Goal: Transaction & Acquisition: Download file/media

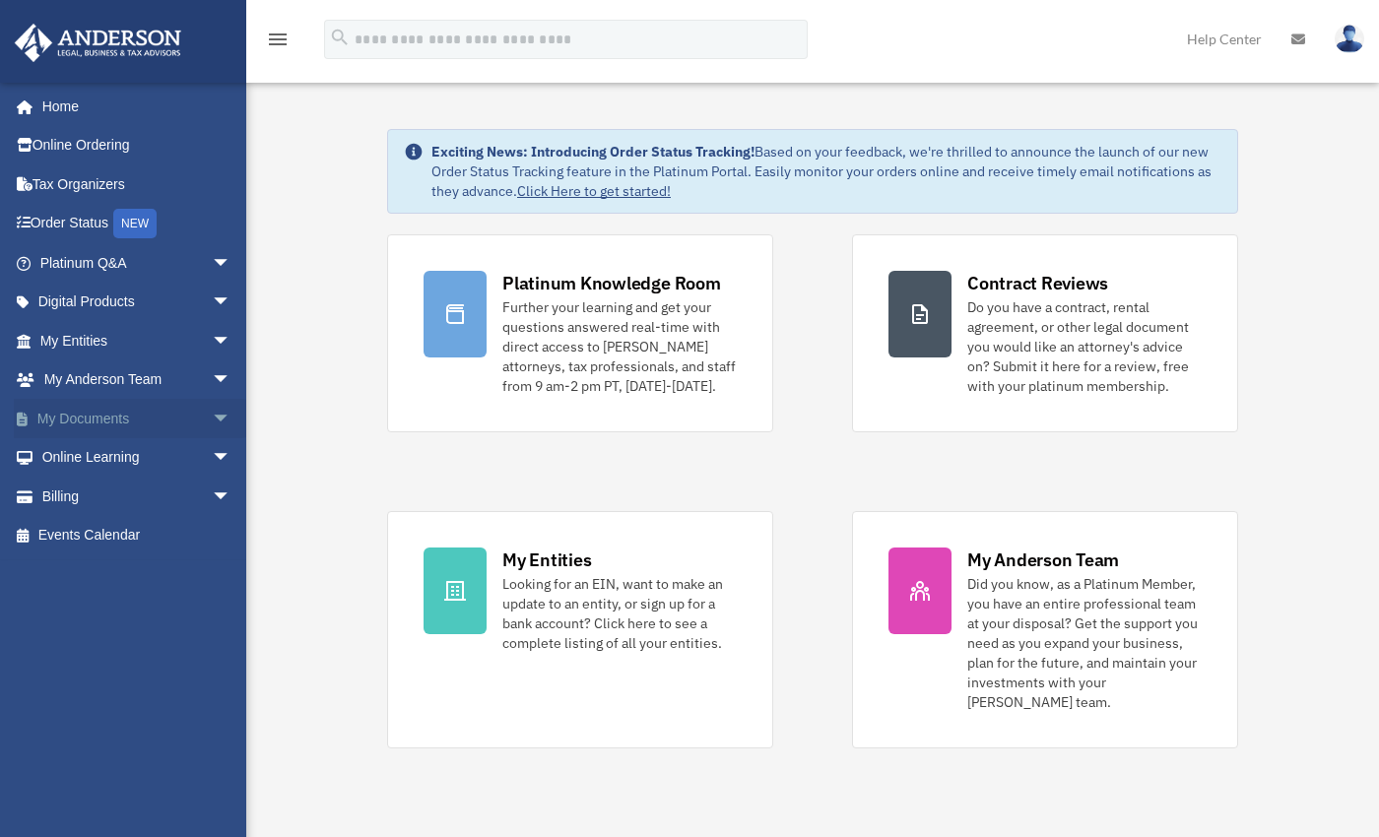
click at [212, 418] on span "arrow_drop_down" at bounding box center [231, 419] width 39 height 40
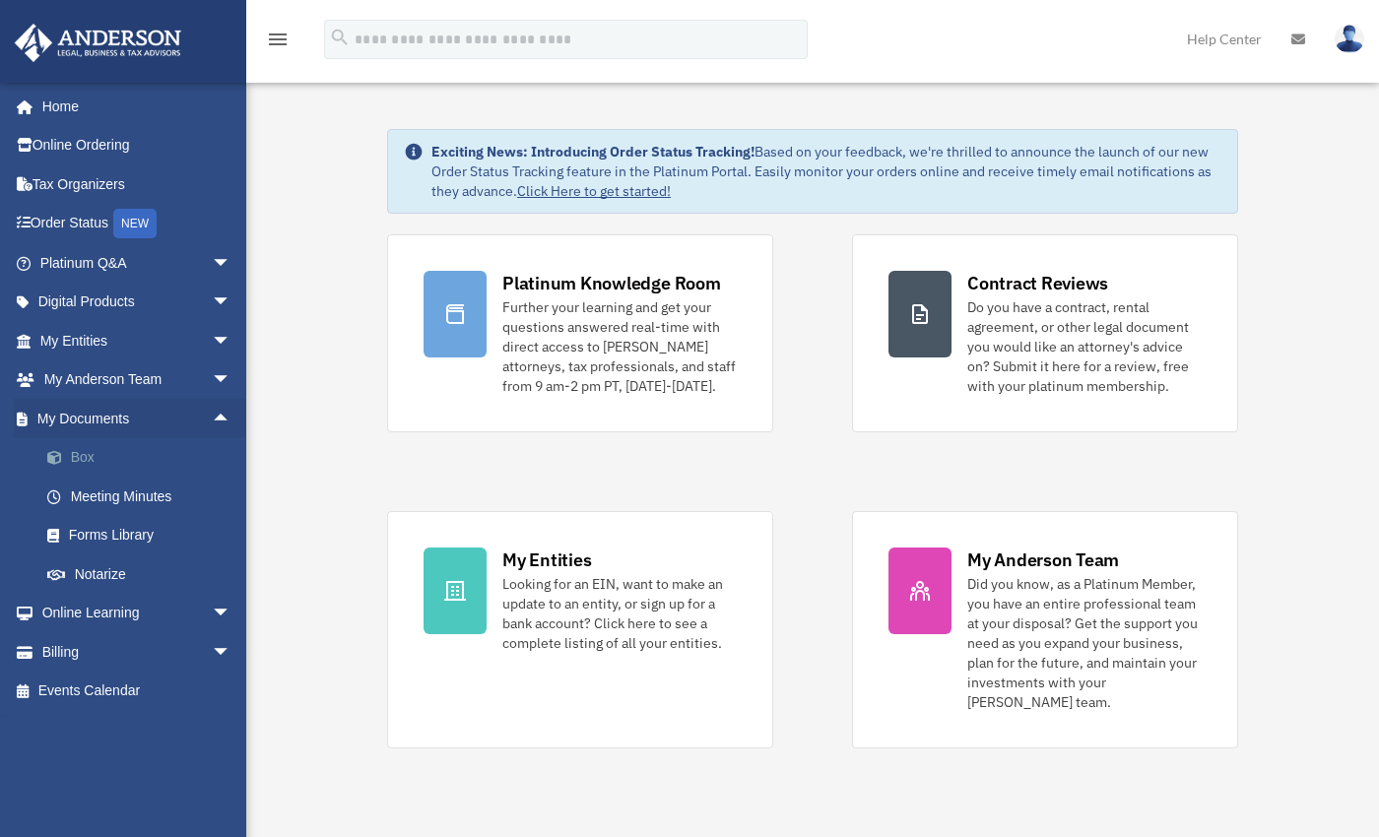
click at [112, 456] on link "Box" at bounding box center [144, 457] width 233 height 39
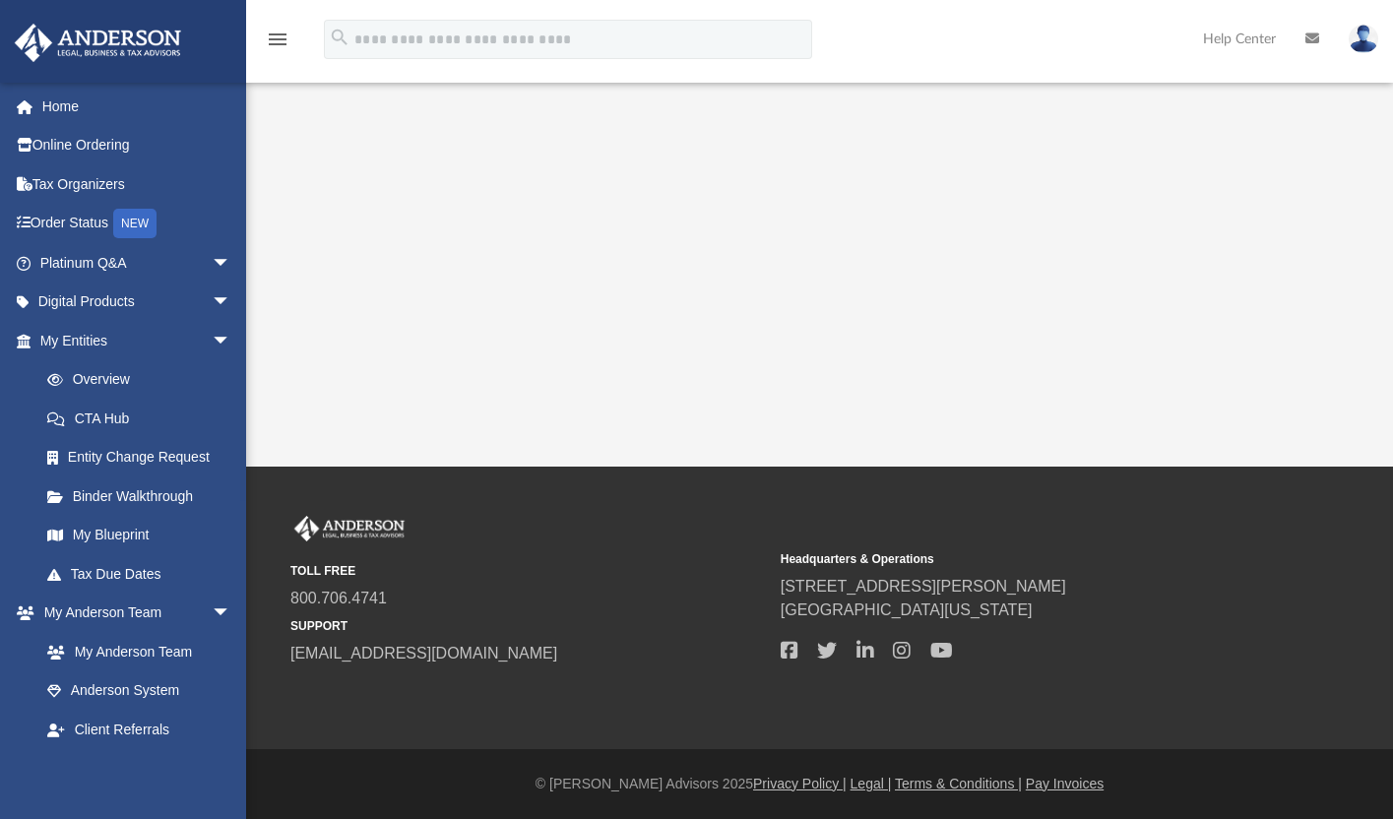
drag, startPoint x: 1387, startPoint y: 56, endPoint x: 1406, endPoint y: 4, distance: 55.8
click at [1392, 4] on html "X Get a chance to win 6 months of Platinum for free just by filling out this su…" at bounding box center [696, 409] width 1393 height 819
click at [212, 340] on span "arrow_drop_down" at bounding box center [231, 341] width 39 height 40
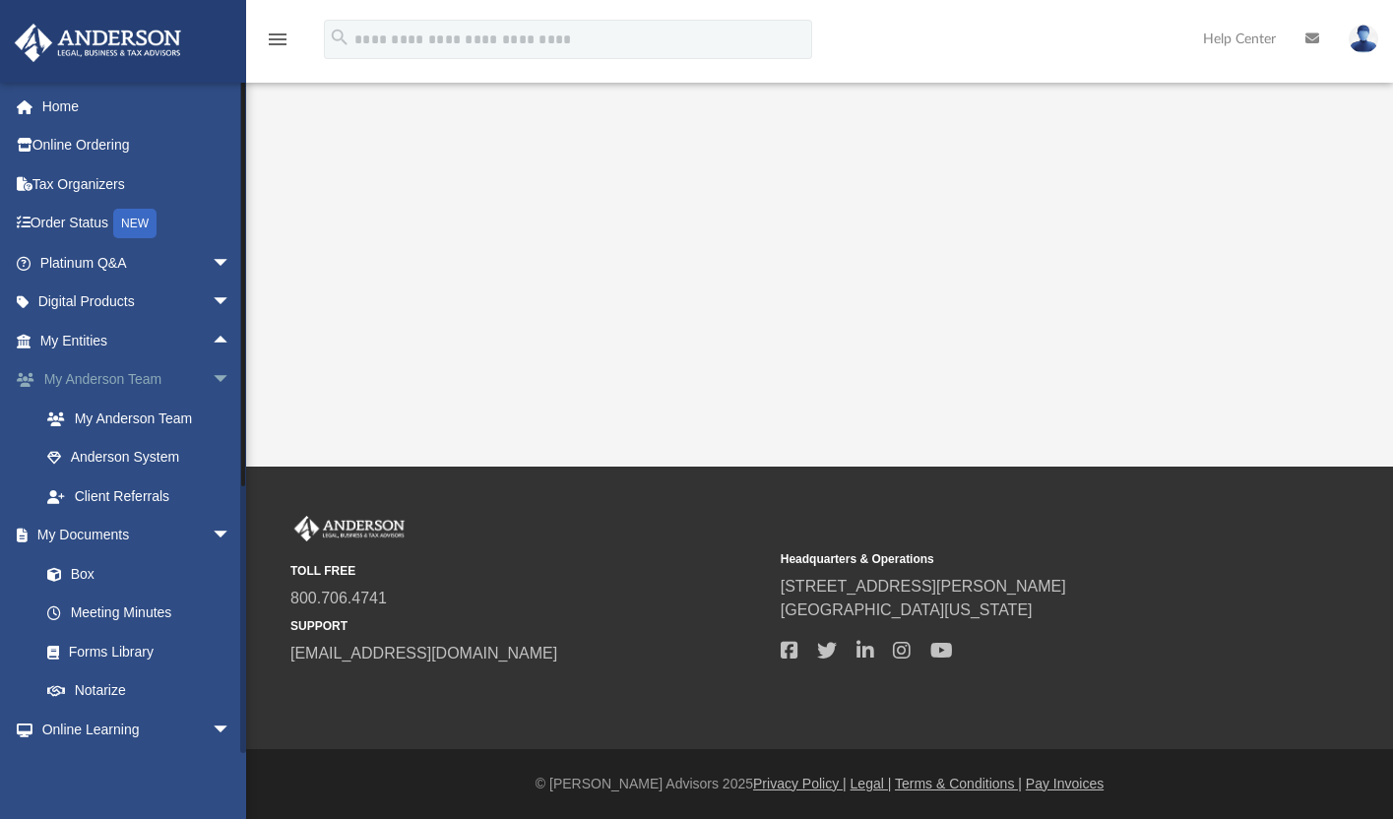
click at [212, 378] on span "arrow_drop_down" at bounding box center [231, 380] width 39 height 40
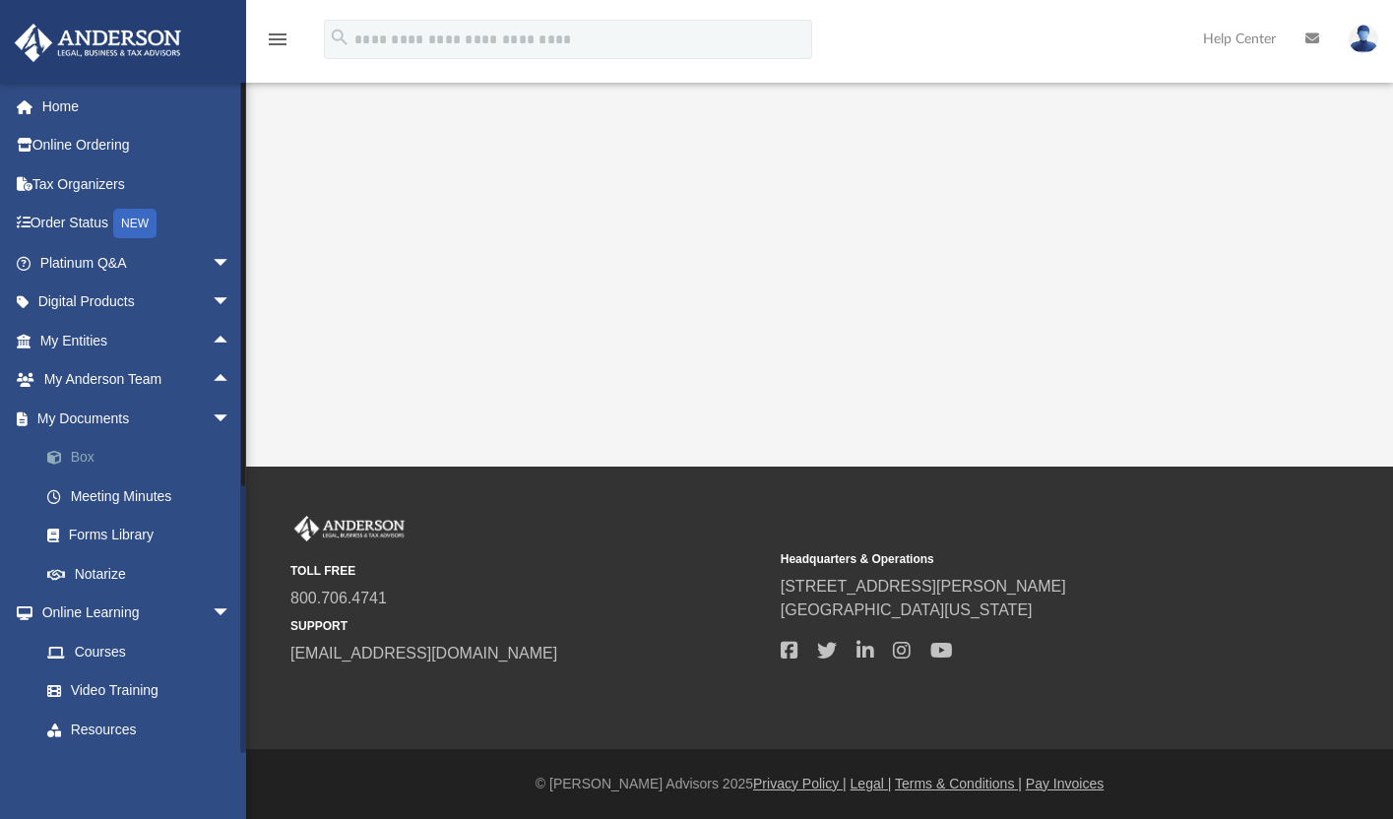
click at [89, 462] on link "Box" at bounding box center [144, 457] width 233 height 39
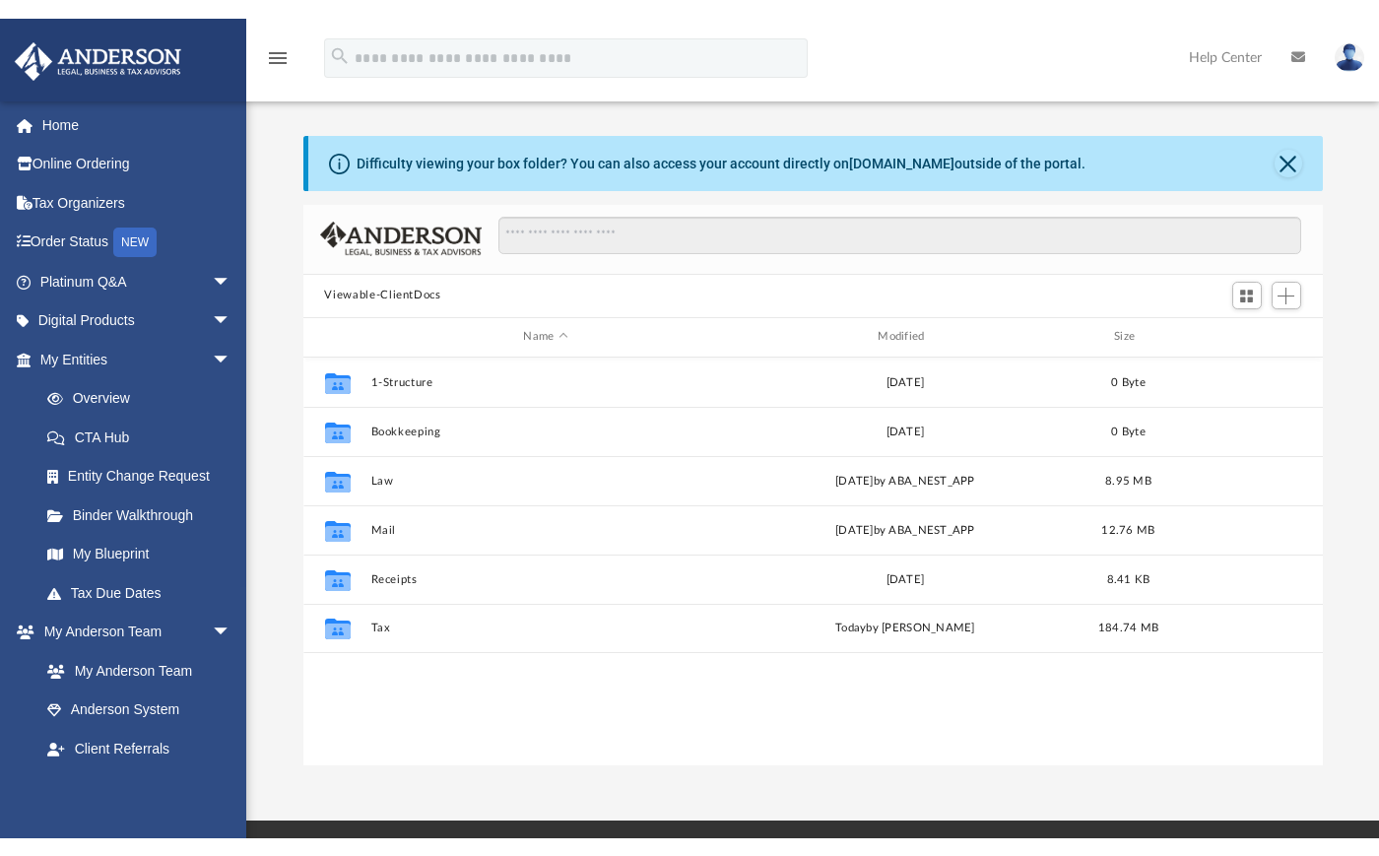
scroll to position [433, 1004]
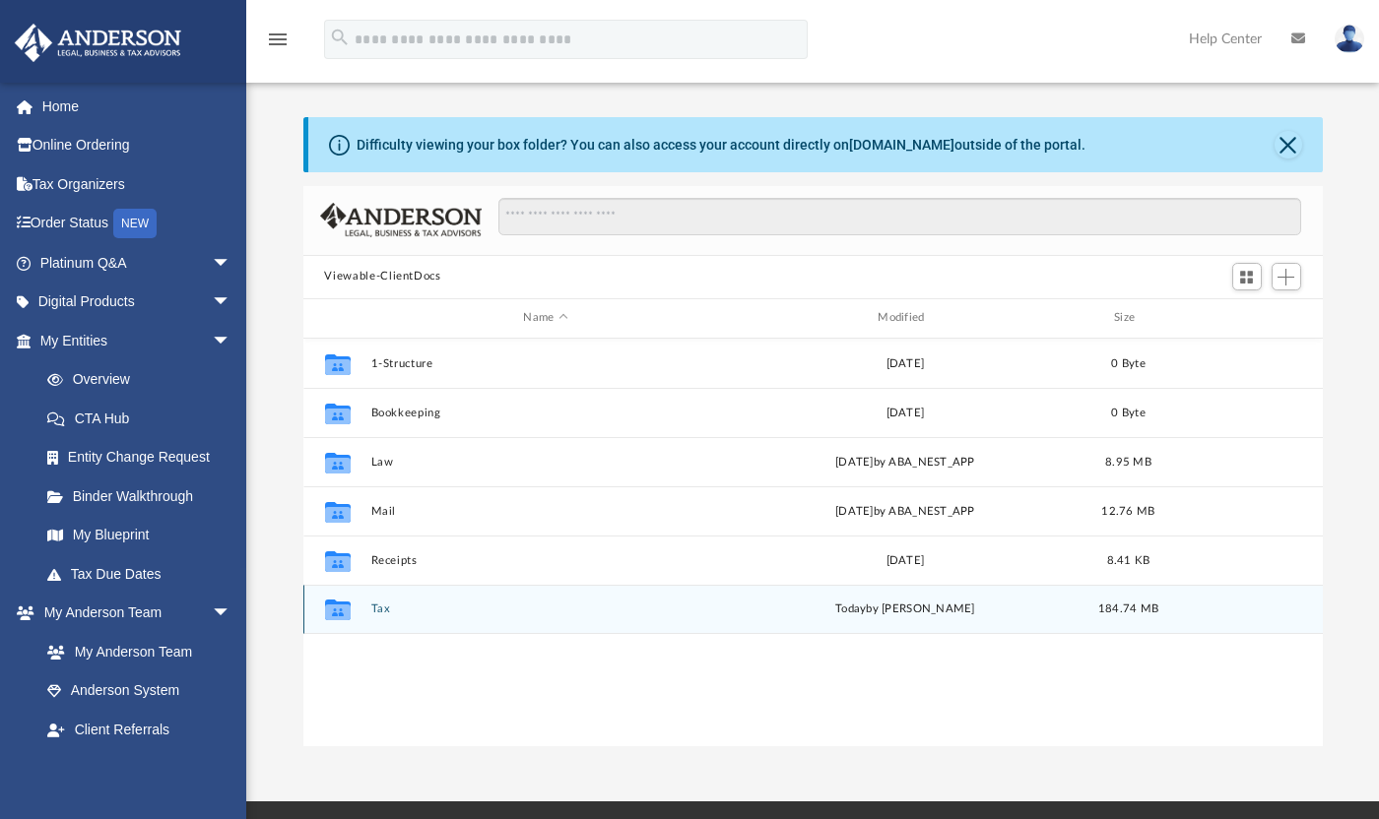
click at [338, 612] on icon "grid" at bounding box center [337, 613] width 26 height 16
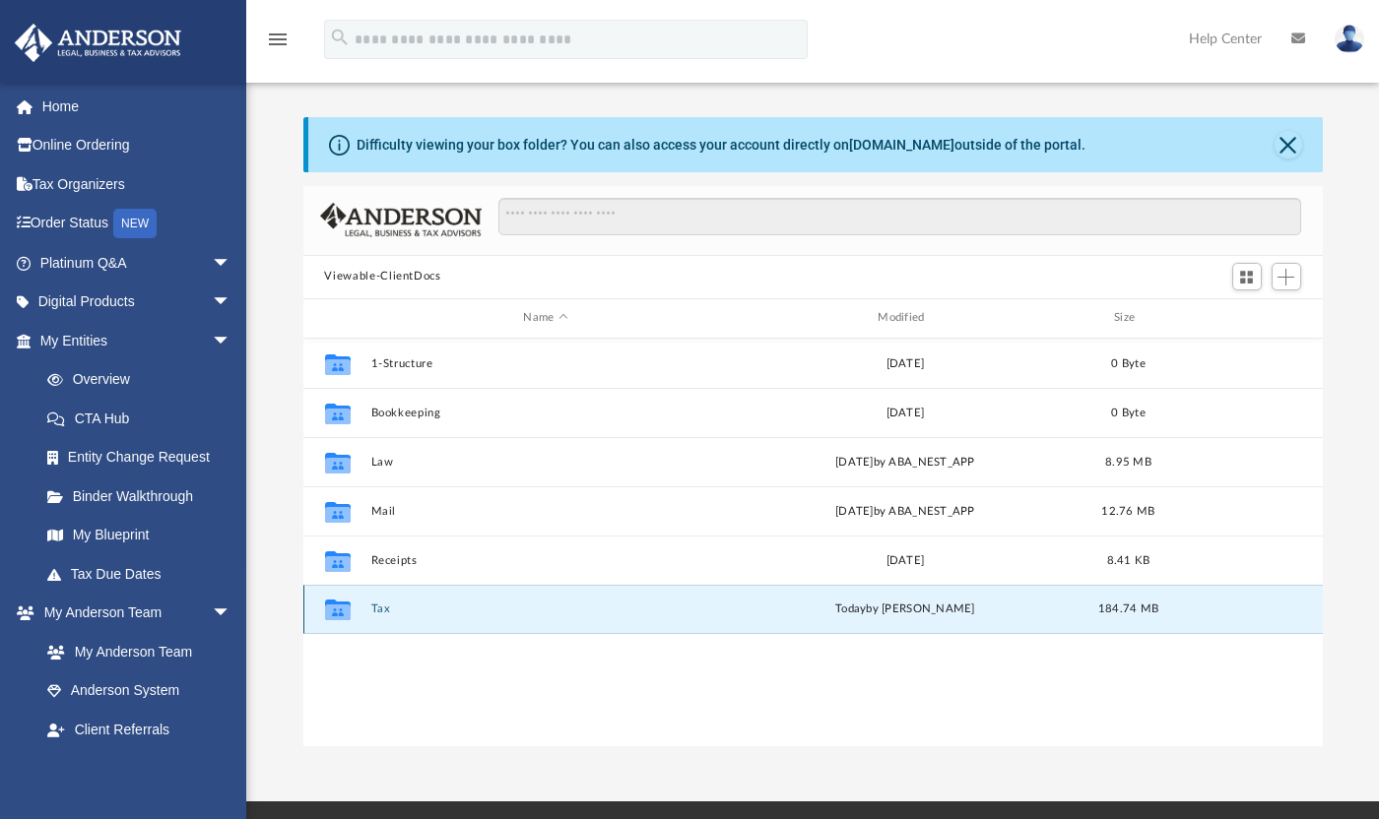
click at [380, 611] on button "Tax" at bounding box center [545, 609] width 351 height 13
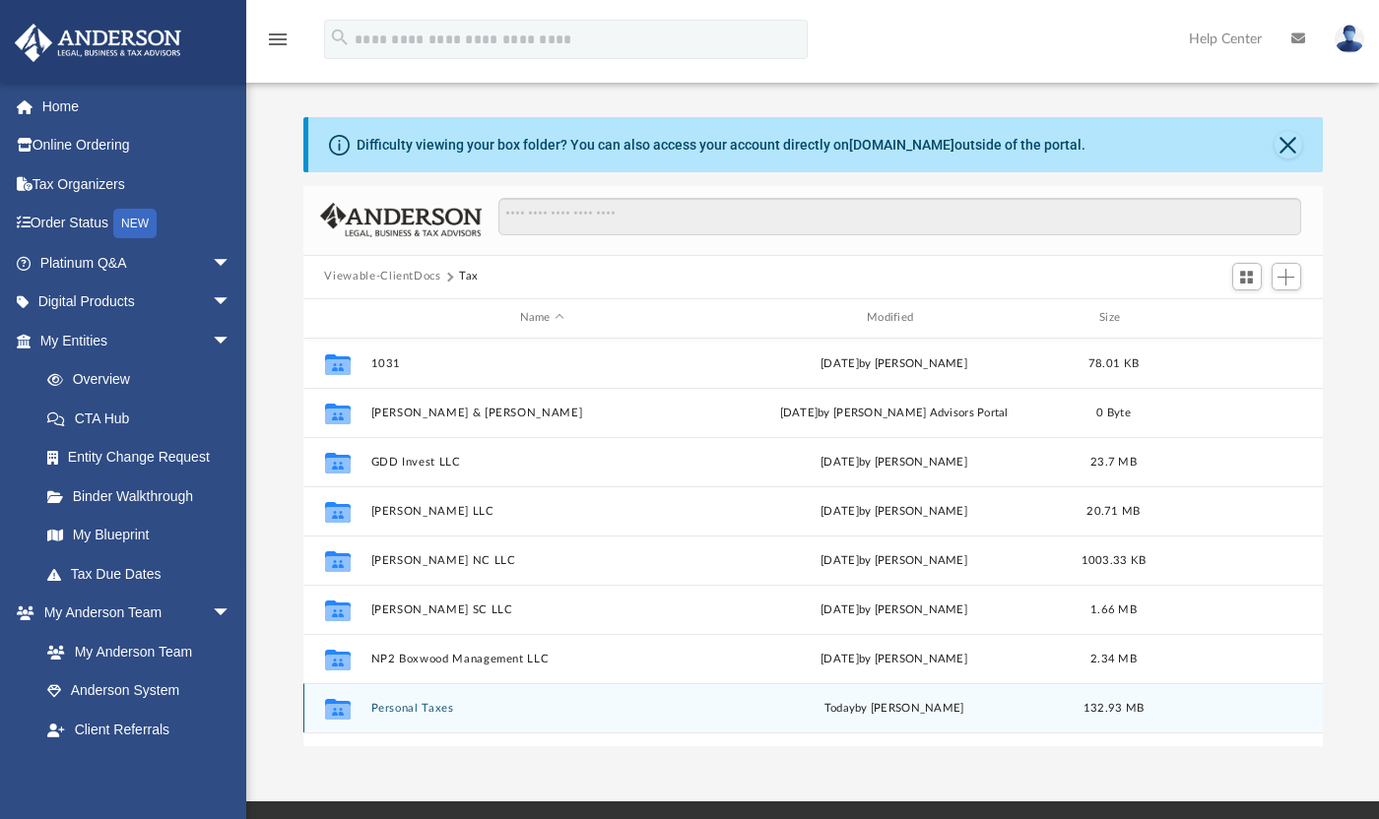
click at [412, 708] on button "Personal Taxes" at bounding box center [541, 707] width 343 height 13
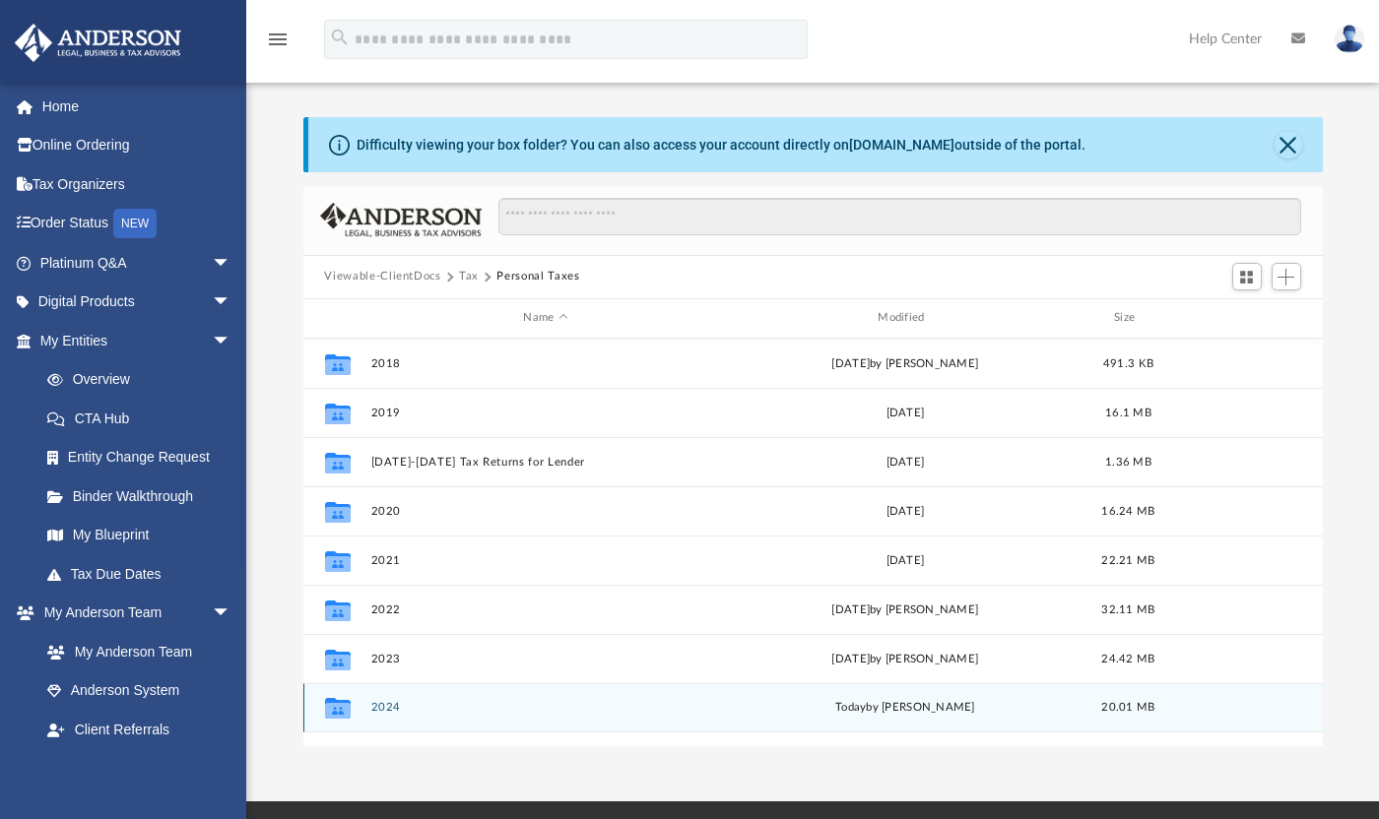
click at [388, 707] on button "2024" at bounding box center [545, 707] width 351 height 13
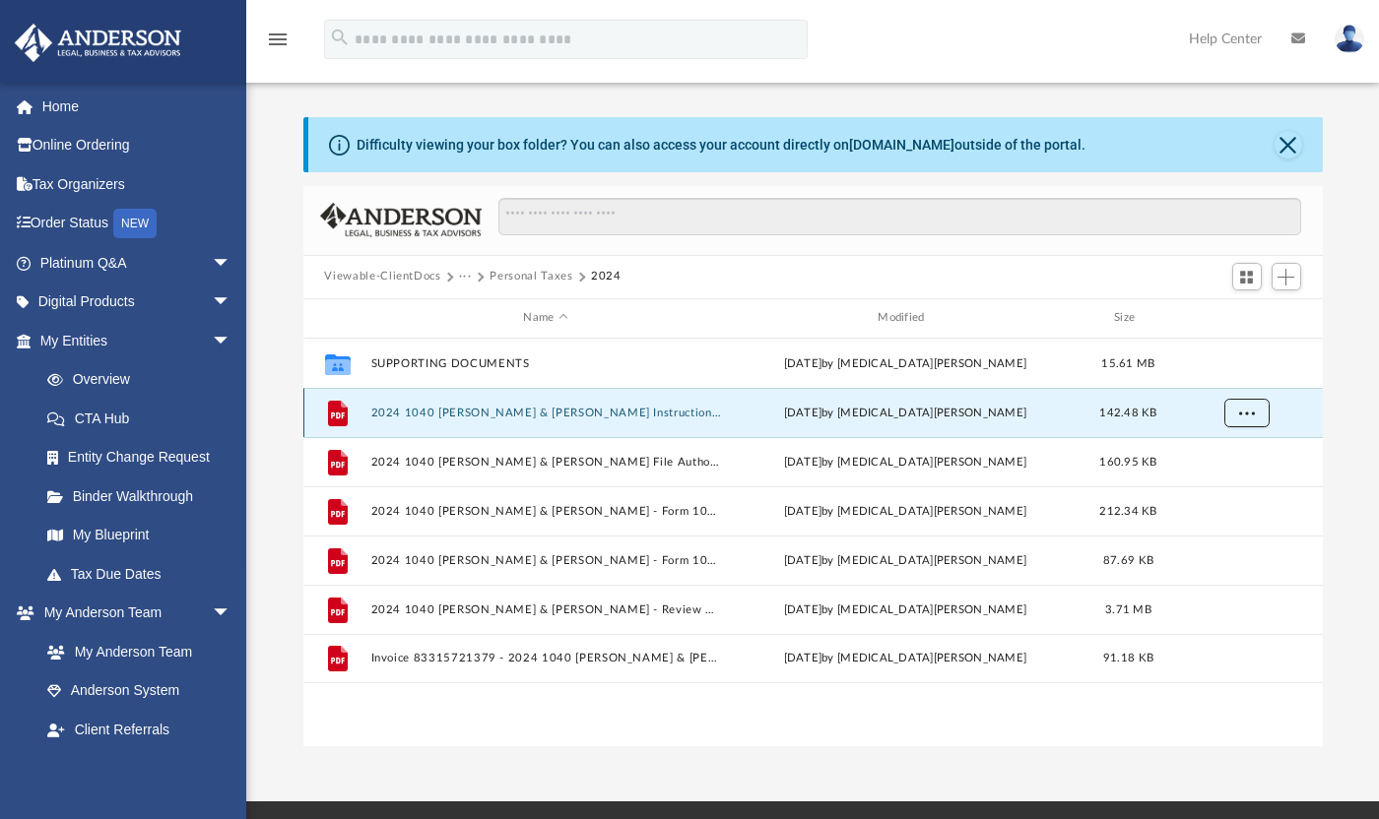
click at [1247, 416] on span "More options" at bounding box center [1246, 412] width 16 height 11
click at [335, 418] on icon "grid" at bounding box center [337, 413] width 20 height 26
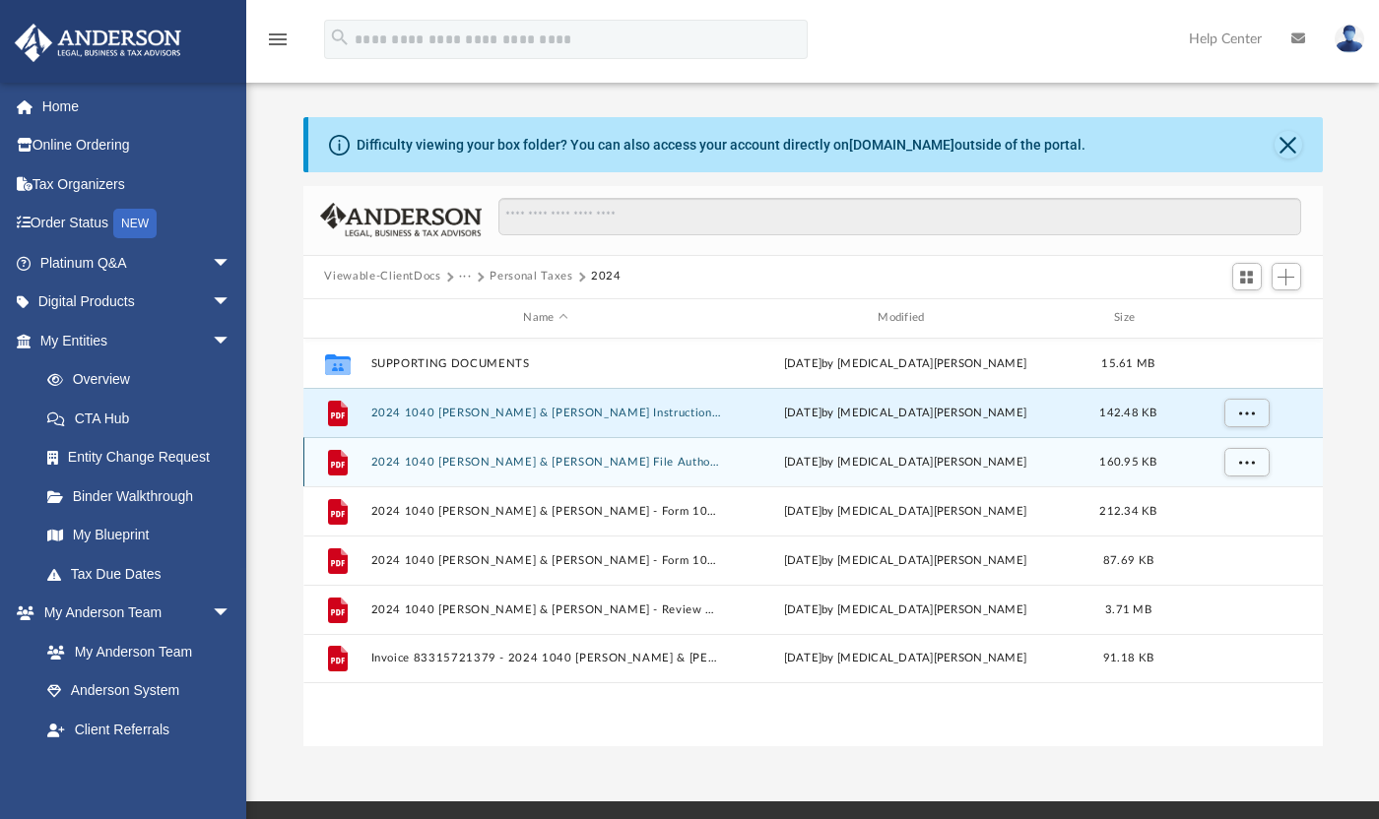
click at [340, 460] on icon "grid" at bounding box center [337, 462] width 20 height 26
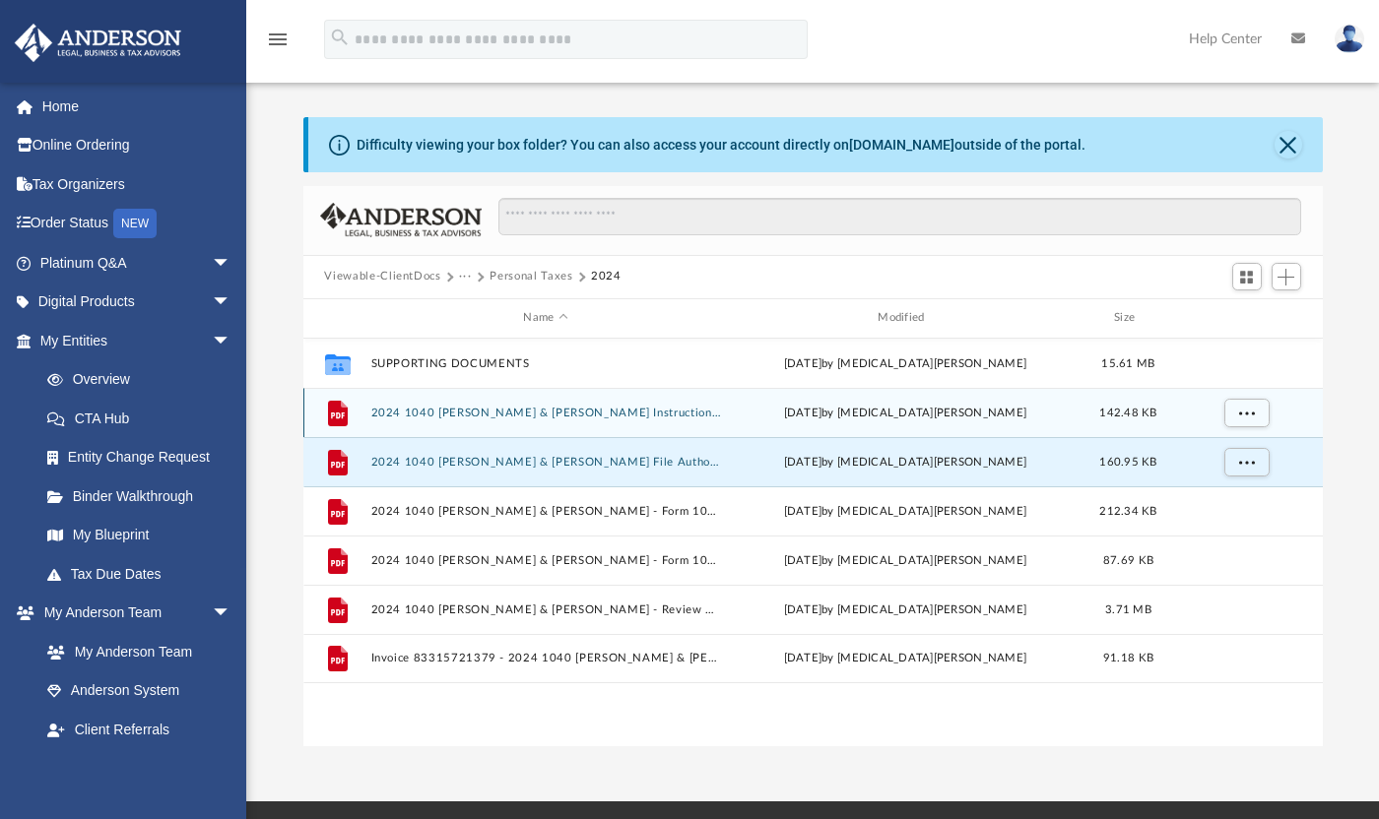
click at [344, 417] on icon "grid" at bounding box center [337, 413] width 20 height 26
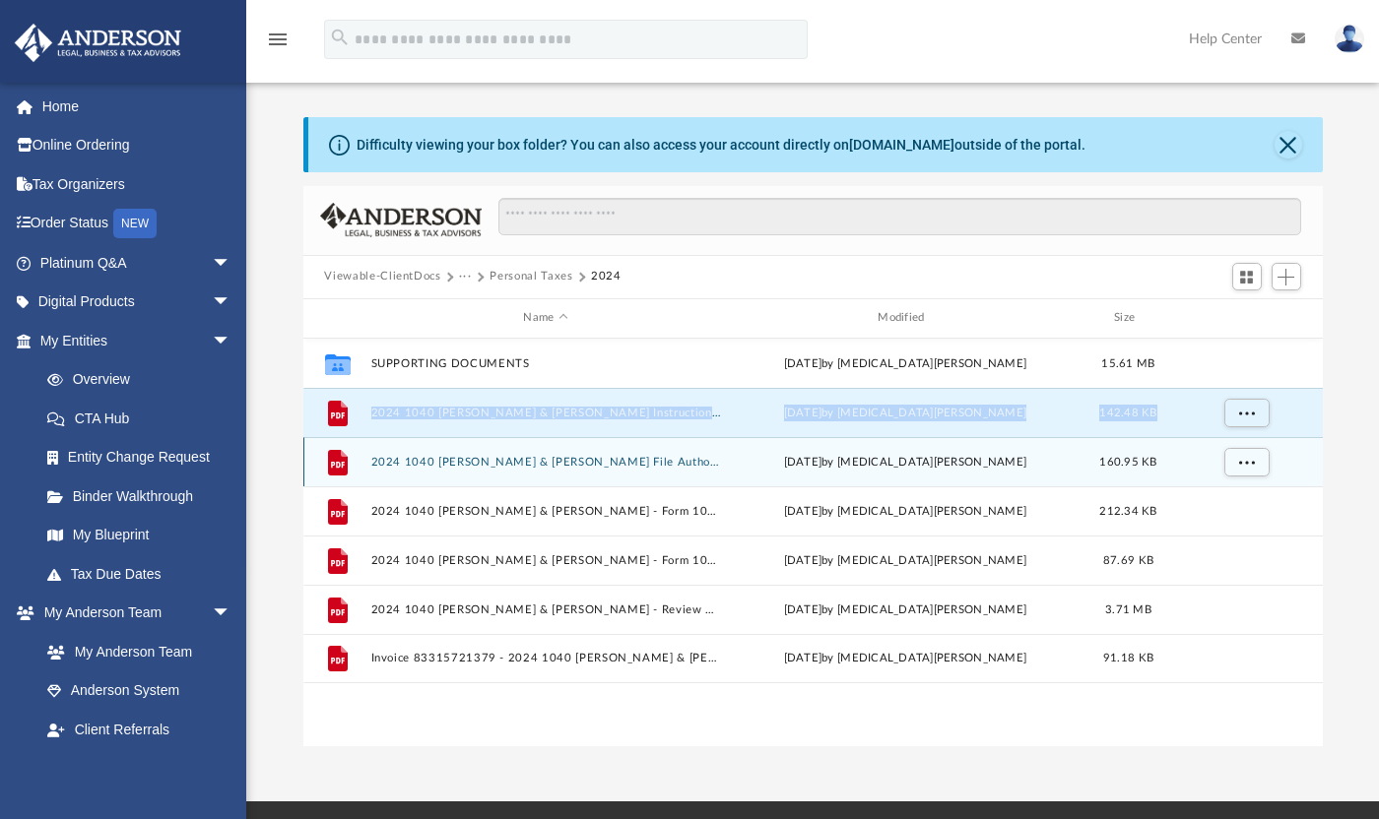
click at [339, 471] on icon "grid" at bounding box center [337, 462] width 20 height 26
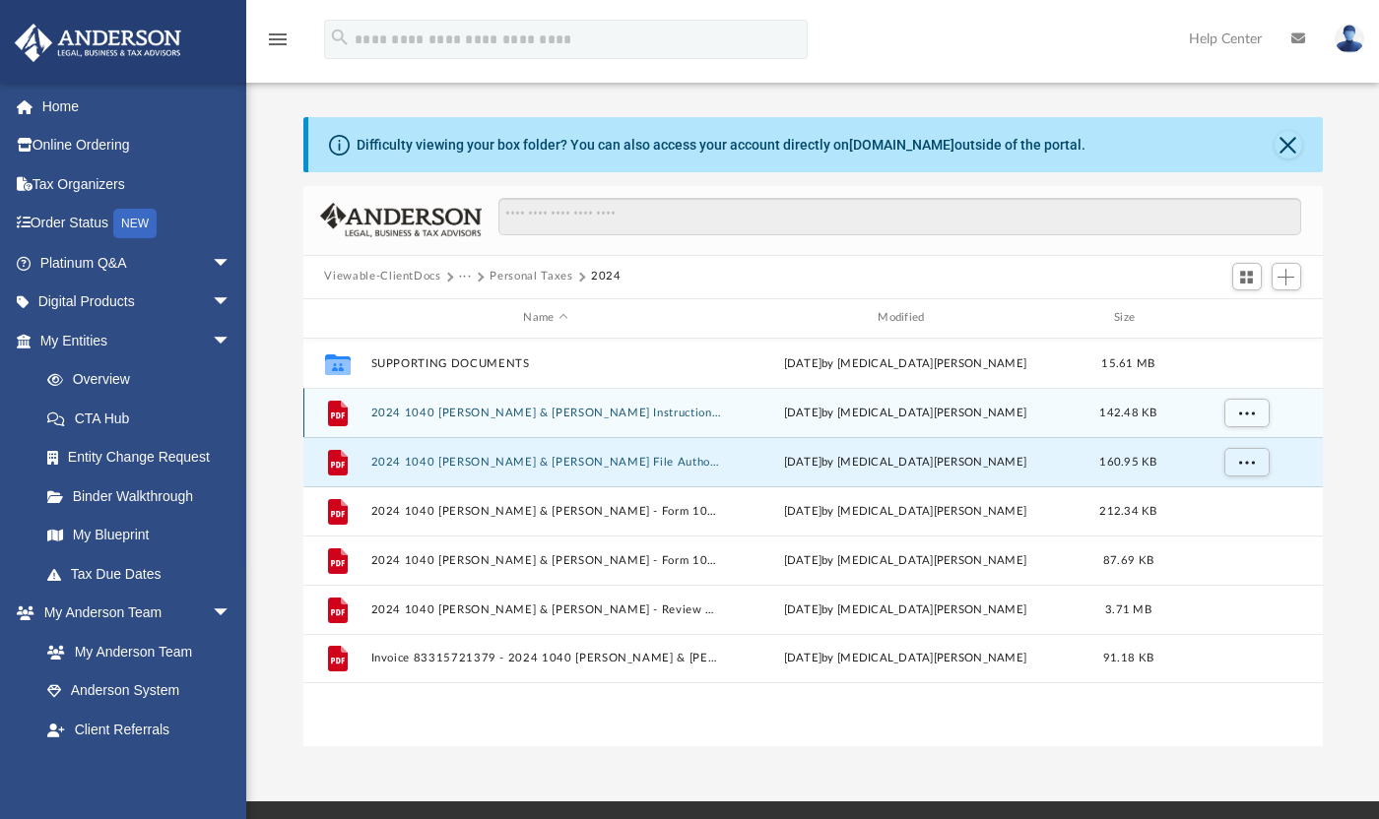
drag, startPoint x: 339, startPoint y: 471, endPoint x: 340, endPoint y: 415, distance: 56.1
click at [340, 415] on icon "grid" at bounding box center [337, 415] width 14 height 6
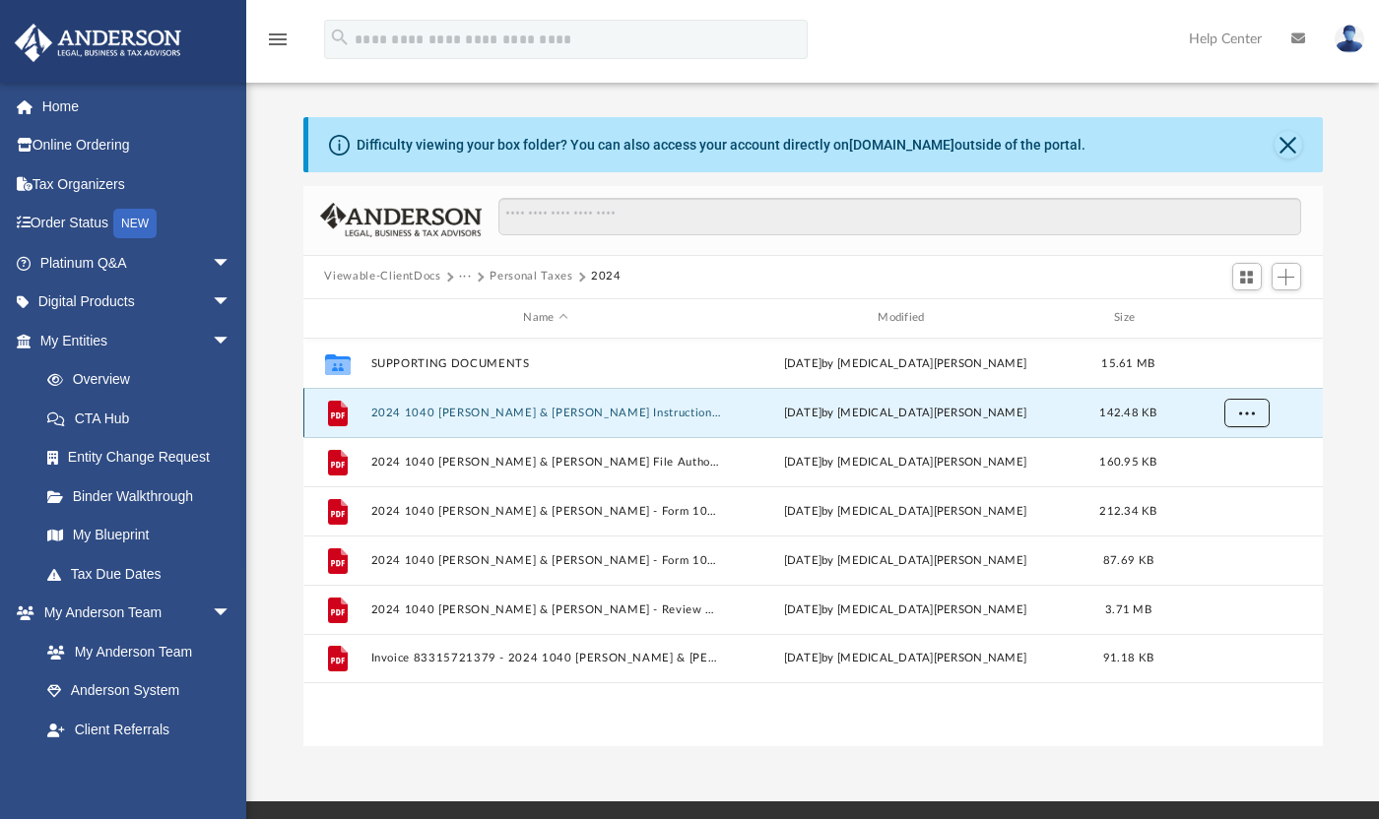
click at [1250, 413] on span "More options" at bounding box center [1246, 412] width 16 height 11
click at [1236, 488] on li "Download" at bounding box center [1227, 484] width 57 height 21
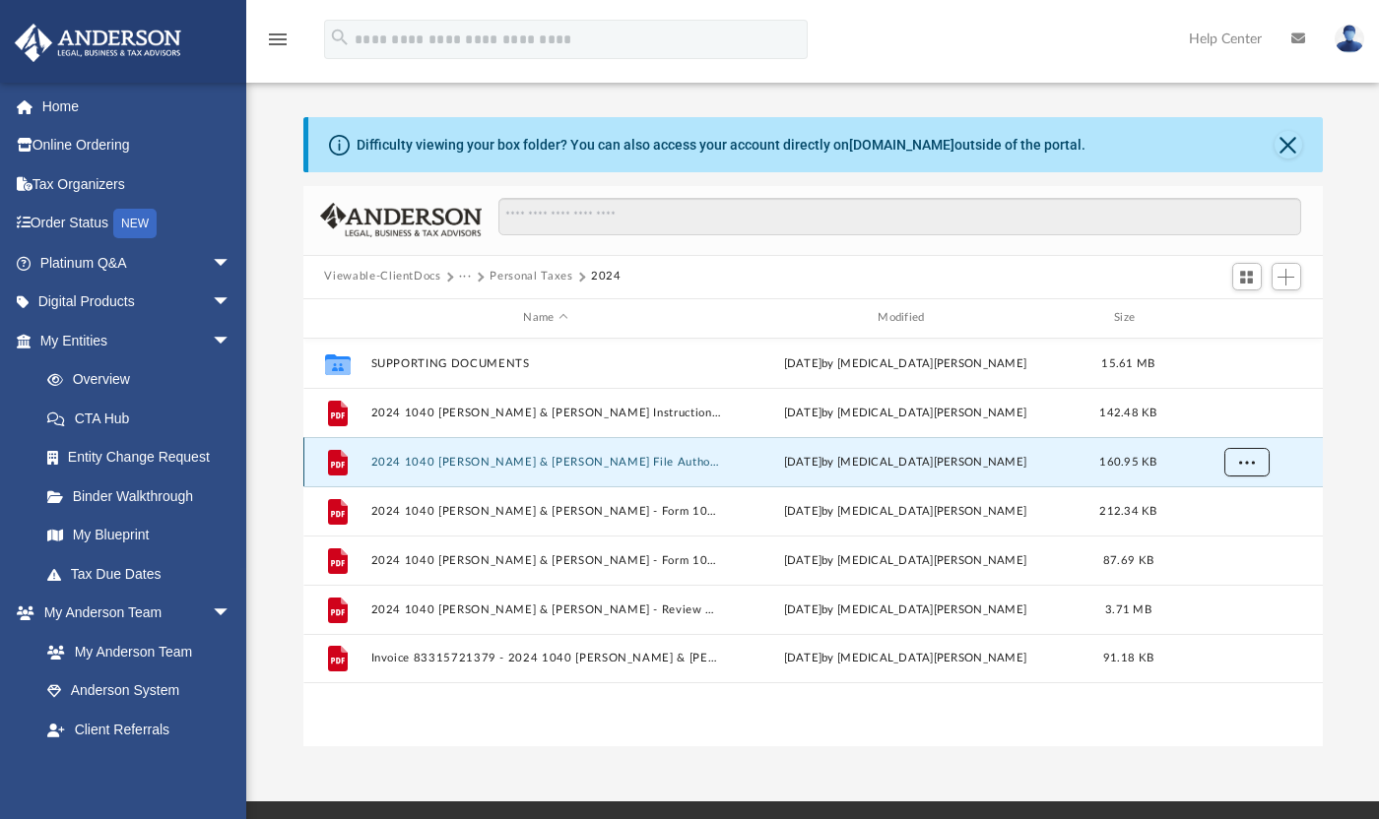
click at [1245, 460] on span "More options" at bounding box center [1246, 461] width 16 height 11
click at [1233, 536] on li "Download" at bounding box center [1227, 533] width 57 height 21
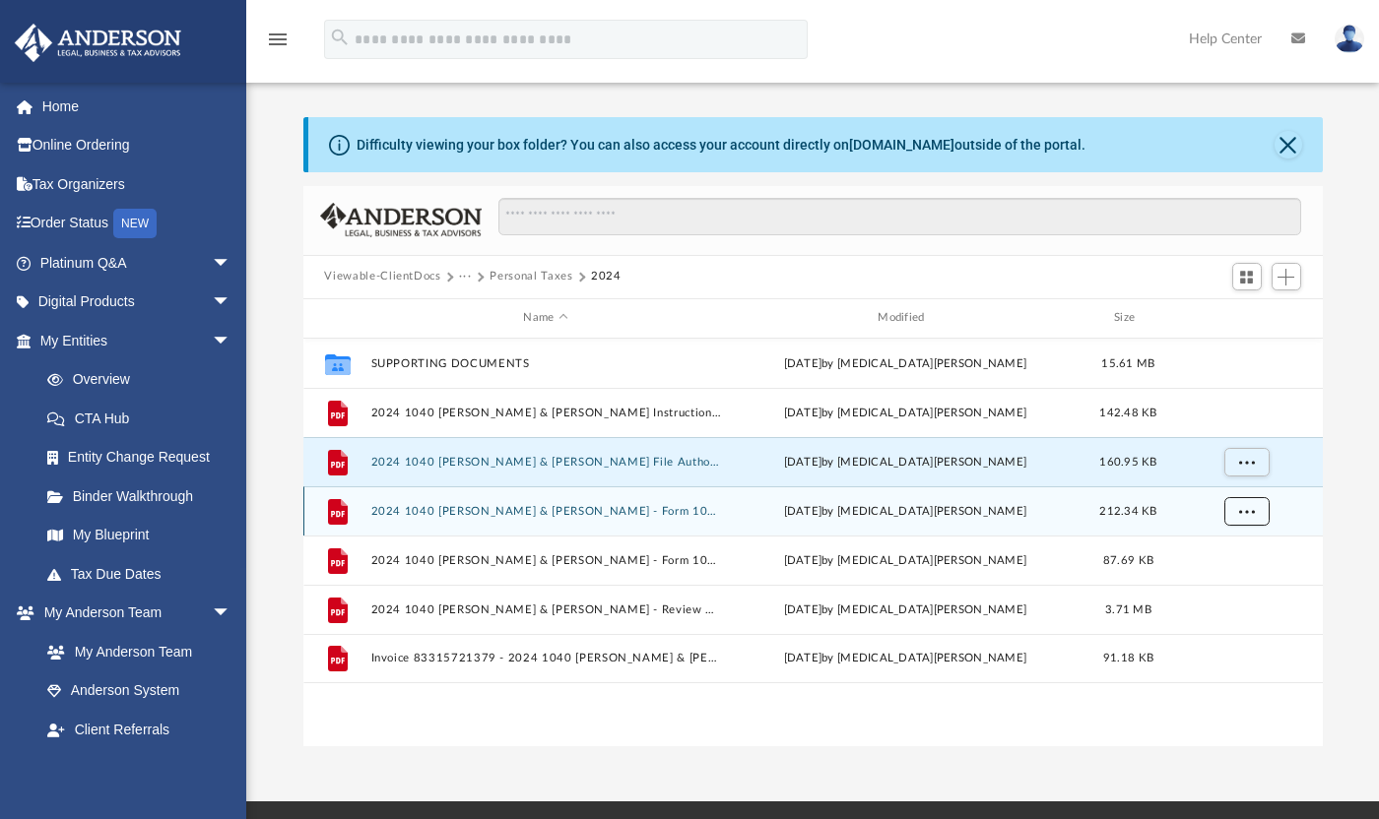
click at [1245, 511] on span "More options" at bounding box center [1246, 510] width 16 height 11
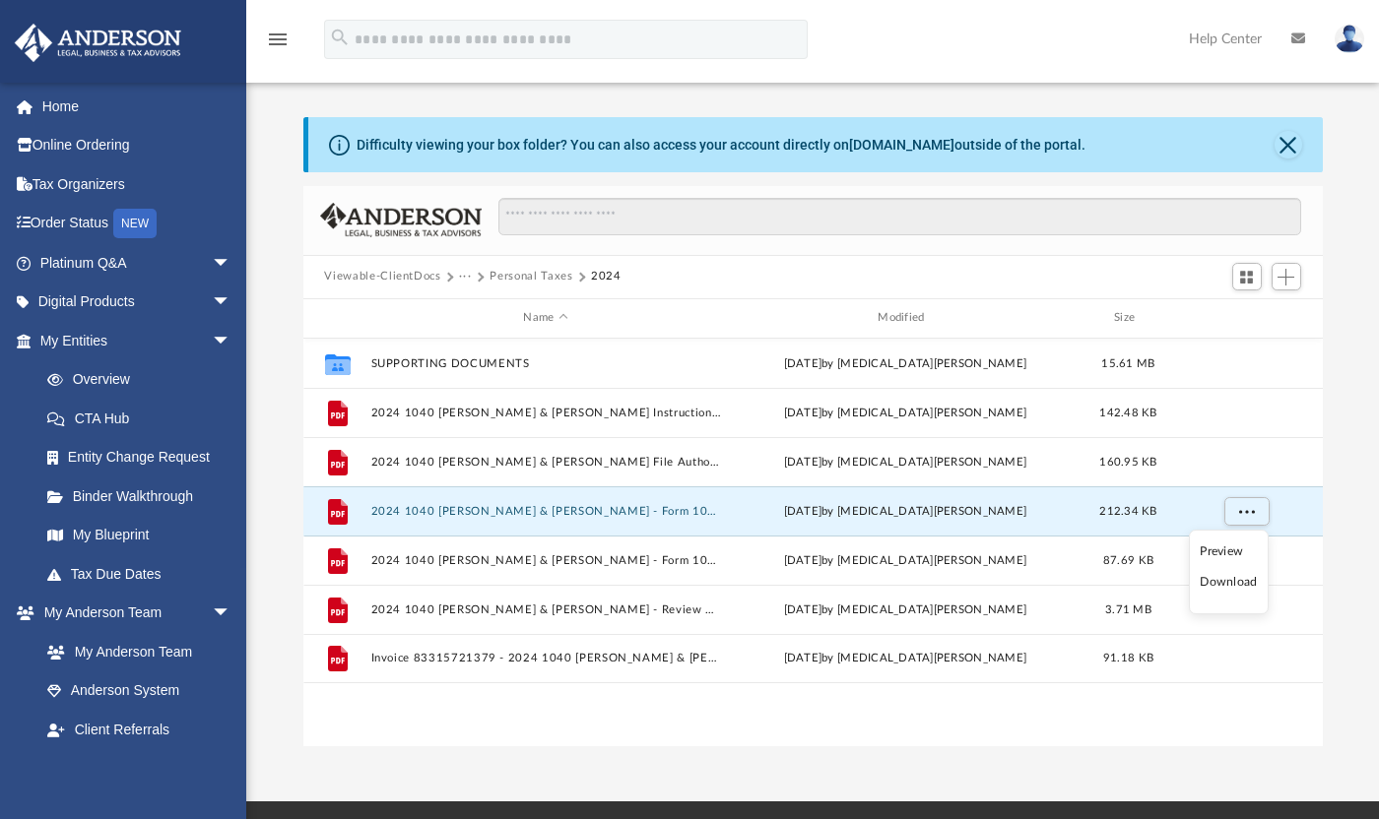
click at [1229, 584] on li "Download" at bounding box center [1227, 582] width 57 height 21
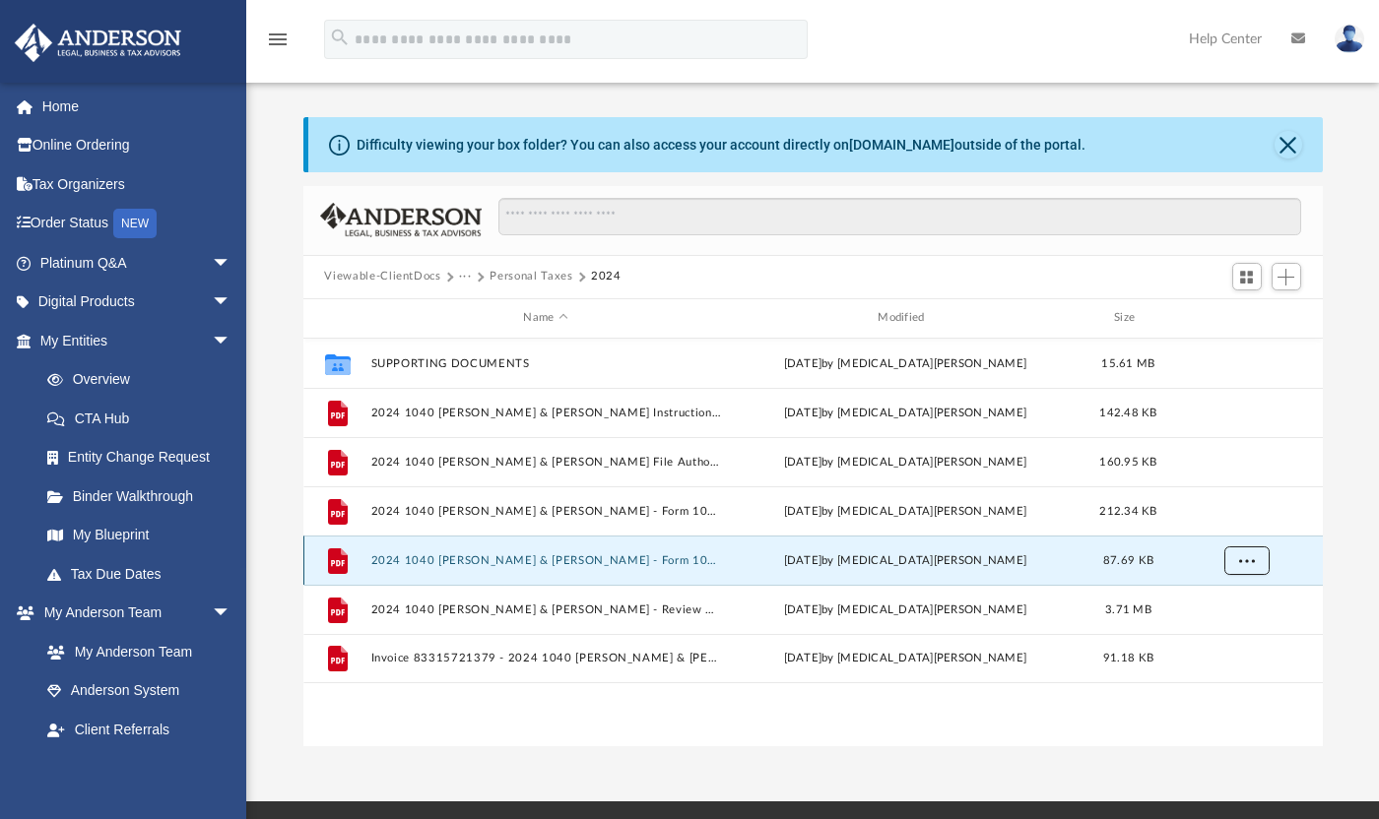
click at [1247, 558] on span "More options" at bounding box center [1246, 559] width 16 height 11
click at [1237, 633] on li "Download" at bounding box center [1227, 631] width 57 height 21
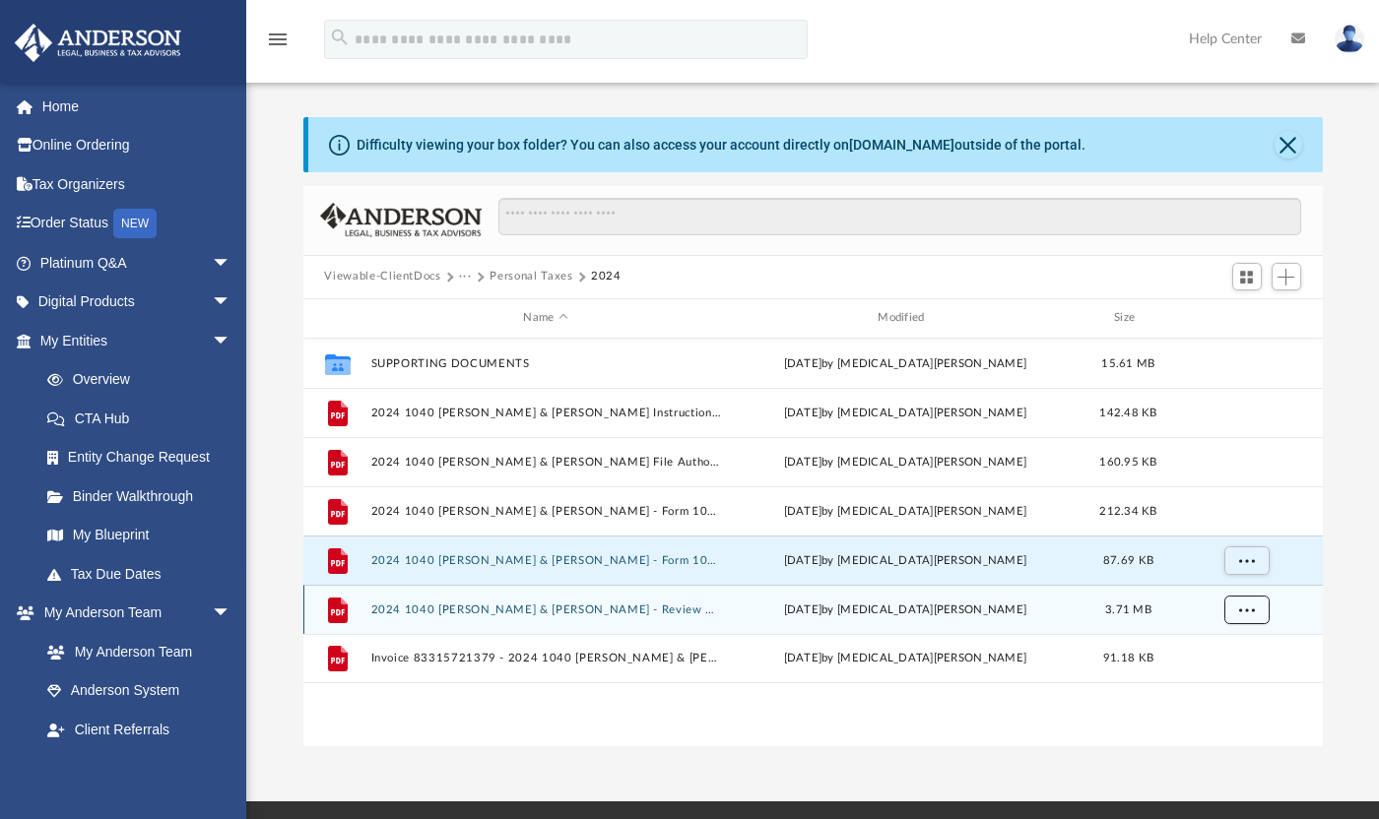
click at [1244, 611] on span "More options" at bounding box center [1246, 609] width 16 height 11
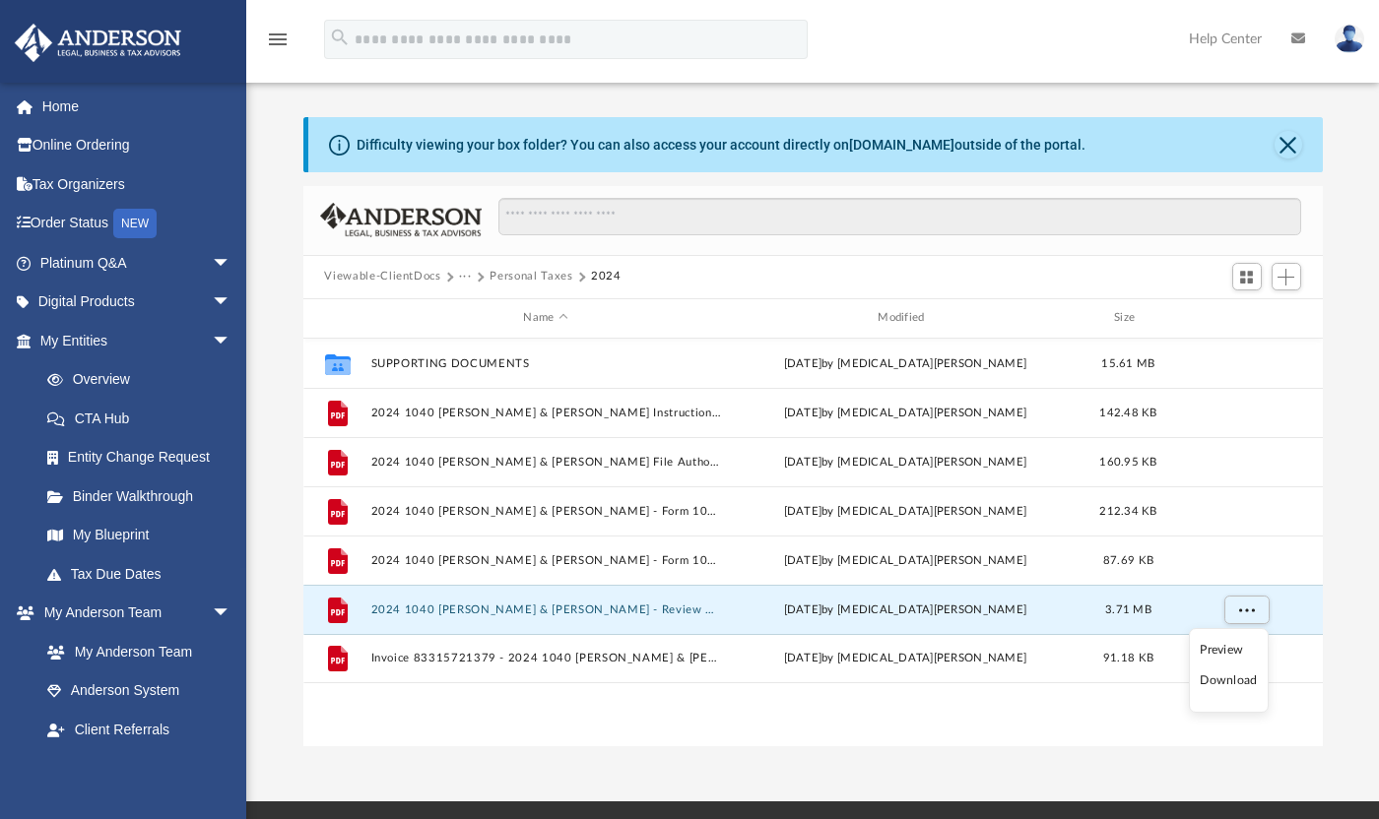
click at [1223, 682] on li "Download" at bounding box center [1227, 681] width 57 height 21
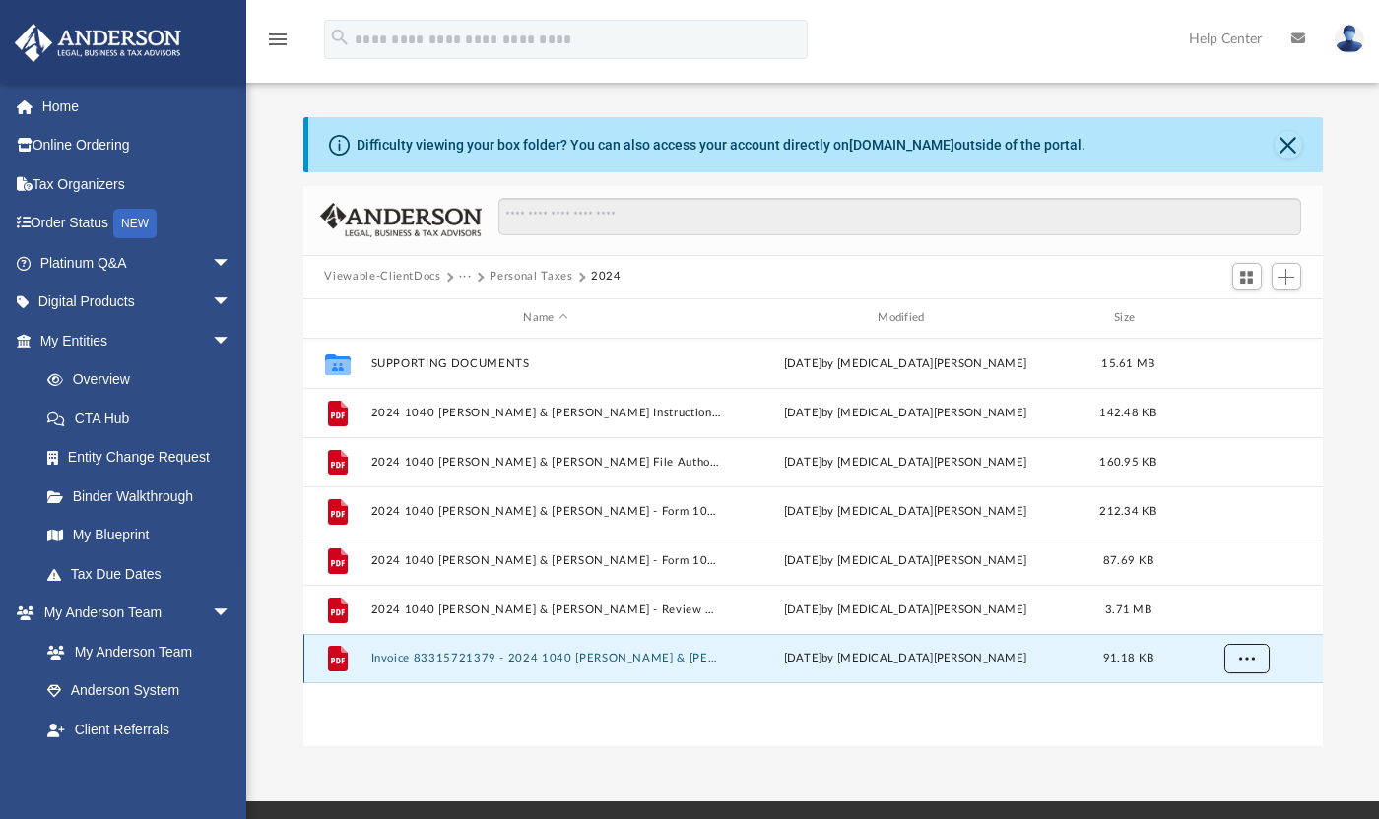
click at [1240, 660] on span "More options" at bounding box center [1246, 657] width 16 height 11
click at [1152, 723] on div "Collaborated Folder SUPPORTING DOCUMENTS [DATE] by [MEDICAL_DATA][PERSON_NAME] …" at bounding box center [812, 543] width 1019 height 408
click at [1248, 658] on span "More options" at bounding box center [1246, 657] width 16 height 11
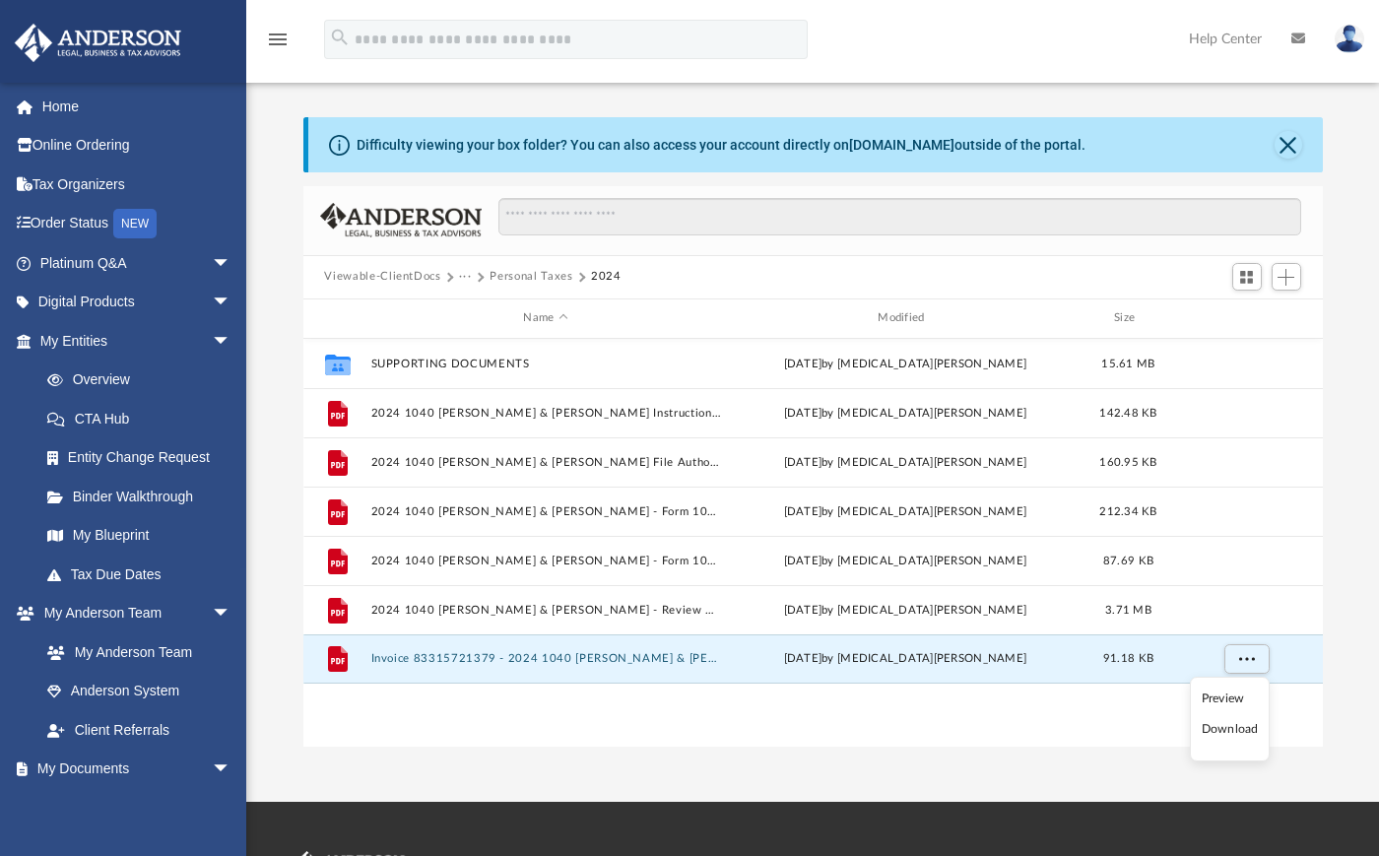
click at [1230, 735] on li "Download" at bounding box center [1229, 729] width 57 height 21
click at [1249, 657] on span "More options" at bounding box center [1246, 657] width 16 height 11
